Goal: Use online tool/utility

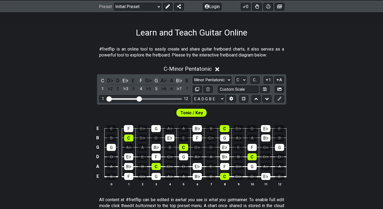
scroll to position [81, 0]
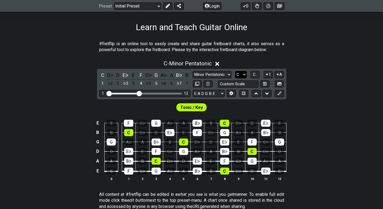
click at [245, 75] on select "A♭ A A♯ B♭ B C C♯ D♭ D D♯ E♭ E F F♯ G♭ G G♯" at bounding box center [241, 74] width 12 height 7
select select "F"
click at [235, 71] on select "A♭ A A♯ B♭ B C C♯ D♭ D D♯ E♭ E F F♯ G♭ G G♯" at bounding box center [241, 74] width 12 height 7
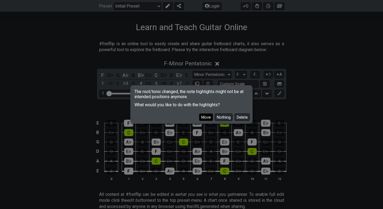
click at [203, 117] on button "Move" at bounding box center [206, 116] width 14 height 7
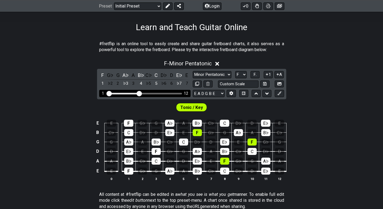
click at [144, 91] on div "1 12" at bounding box center [144, 93] width 91 height 7
click at [148, 95] on div "1 12" at bounding box center [144, 93] width 91 height 7
click at [142, 93] on input "Visible fret range" at bounding box center [145, 93] width 76 height 0
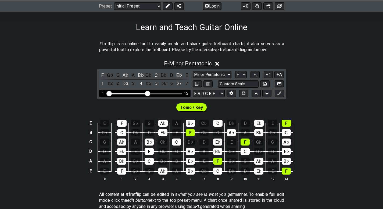
drag, startPoint x: 143, startPoint y: 95, endPoint x: 148, endPoint y: 94, distance: 5.7
click at [148, 93] on input "Visible fret range" at bounding box center [145, 93] width 76 height 0
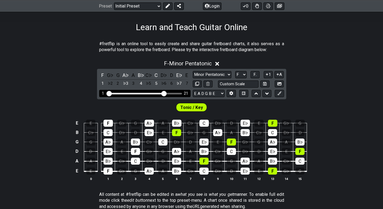
drag, startPoint x: 148, startPoint y: 94, endPoint x: 165, endPoint y: 93, distance: 16.5
click at [165, 93] on input "Visible fret range" at bounding box center [145, 93] width 76 height 0
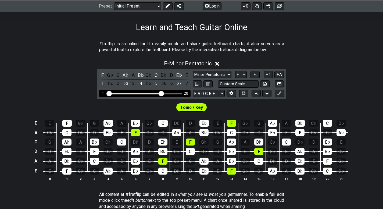
drag, startPoint x: 165, startPoint y: 93, endPoint x: 160, endPoint y: 93, distance: 4.6
click at [160, 93] on input "Visible fret range" at bounding box center [145, 93] width 76 height 0
